Goal: Contribute content

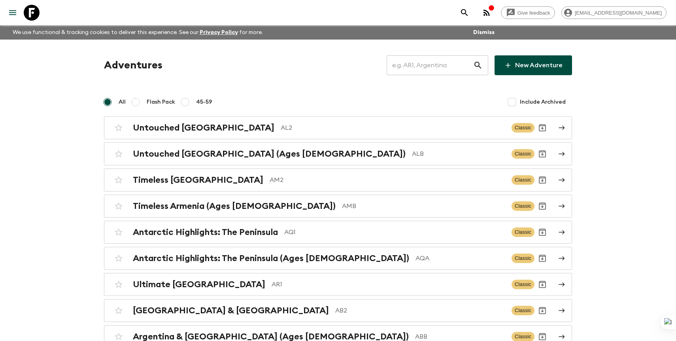
click at [448, 62] on input "text" at bounding box center [429, 65] width 87 height 22
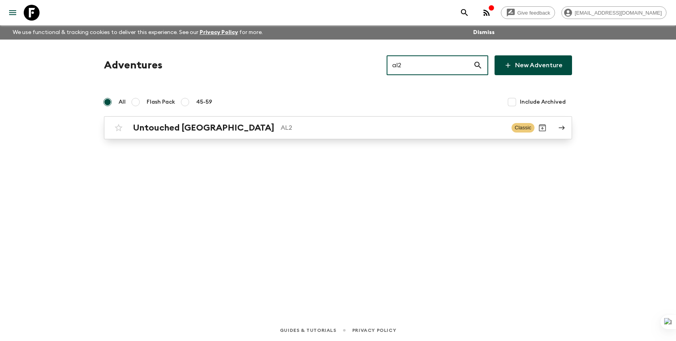
type input "al2"
click at [334, 128] on p "AL2" at bounding box center [393, 127] width 224 height 9
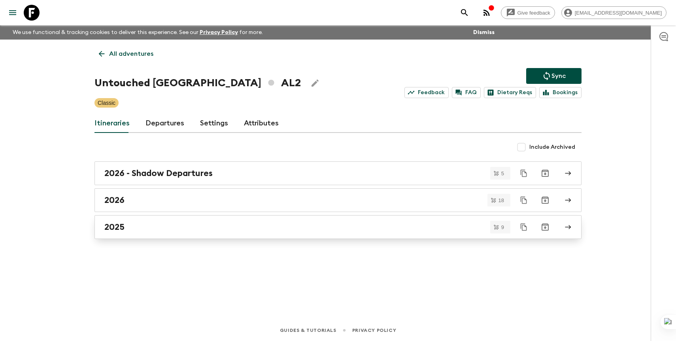
click at [211, 223] on div "2025" at bounding box center [330, 227] width 452 height 10
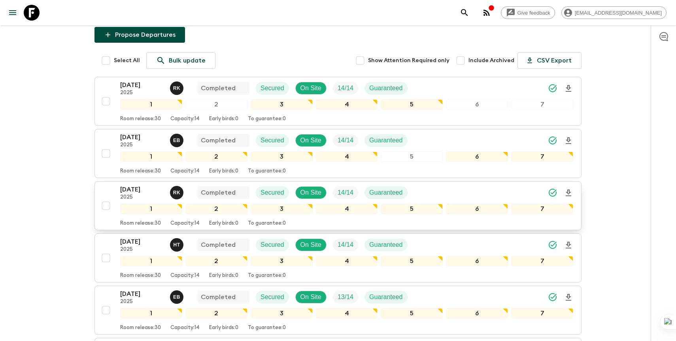
scroll to position [97, 0]
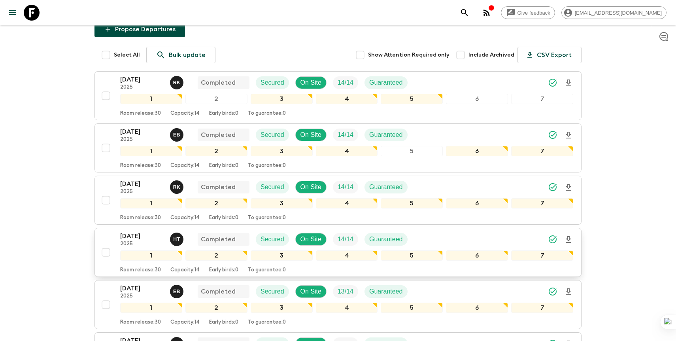
click at [432, 233] on div "[DATE] 2025 H T Completed Secured On Site 14 / 14 Guaranteed" at bounding box center [346, 239] width 453 height 16
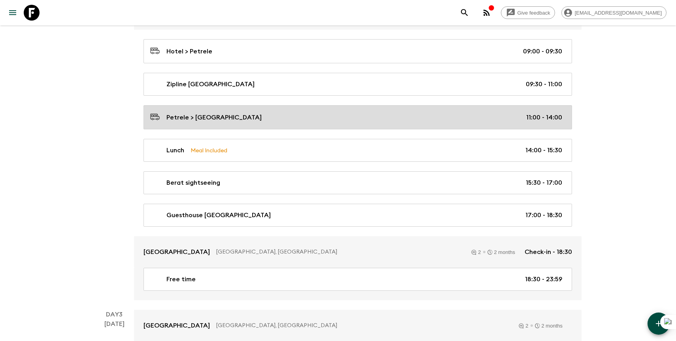
scroll to position [399, 0]
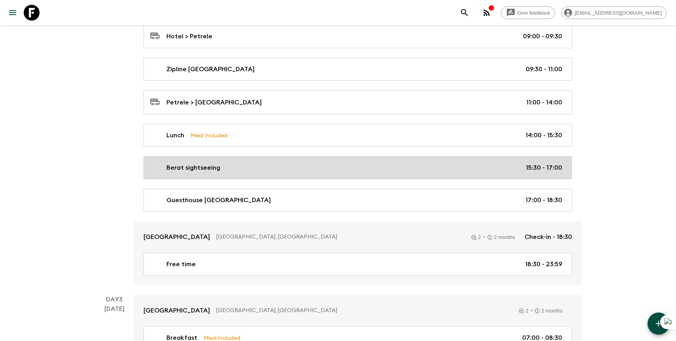
click at [393, 166] on div "Berat sightseeing 15:30 - 17:00" at bounding box center [356, 167] width 412 height 9
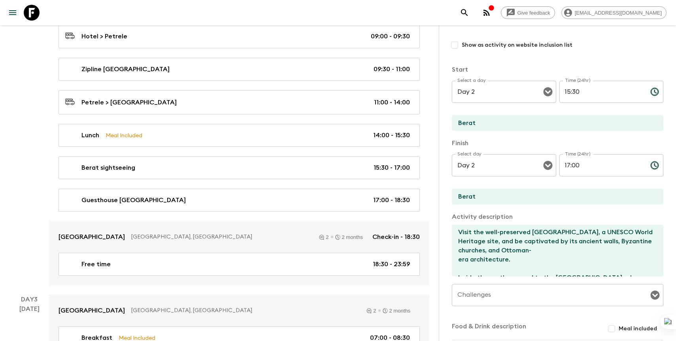
scroll to position [95, 0]
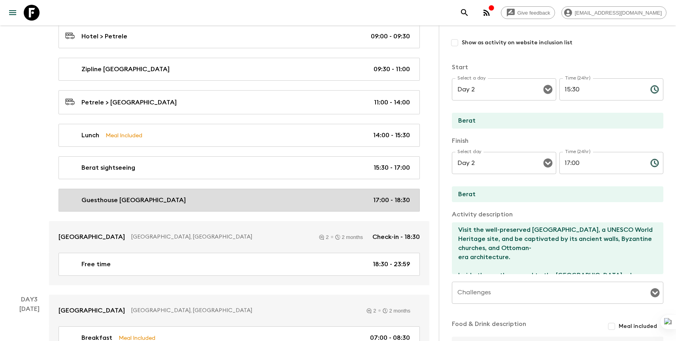
click at [302, 197] on div "Guesthouse [GEOGRAPHIC_DATA] 17:00 - 18:30" at bounding box center [237, 199] width 345 height 9
type input "Guesthouse [GEOGRAPHIC_DATA]"
type textarea "Visit at [GEOGRAPHIC_DATA]."
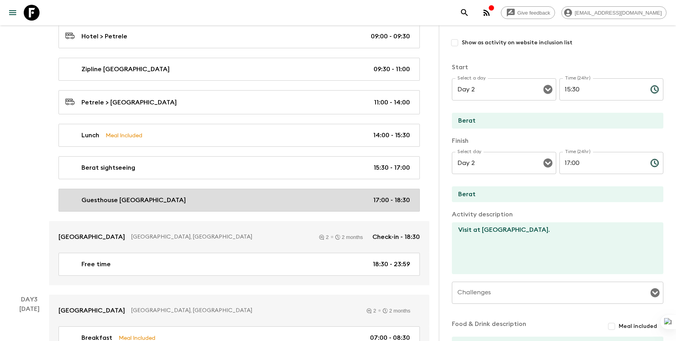
type textarea "Try homemade raki, Turkish coffee & jam."
type input "17:00"
type input "18:30"
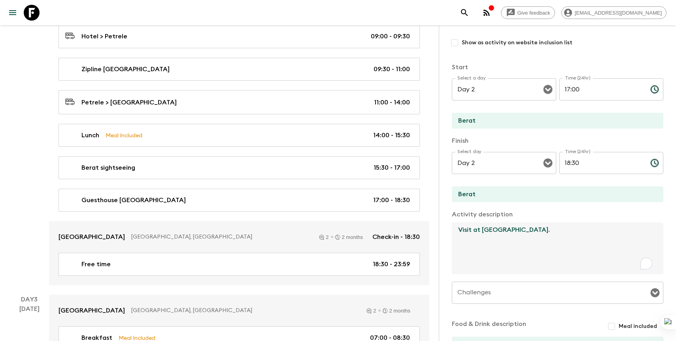
drag, startPoint x: 508, startPoint y: 230, endPoint x: 574, endPoint y: 227, distance: 65.6
click at [574, 227] on textarea "Visit at [GEOGRAPHIC_DATA]." at bounding box center [554, 248] width 205 height 52
